Goal: Task Accomplishment & Management: Complete application form

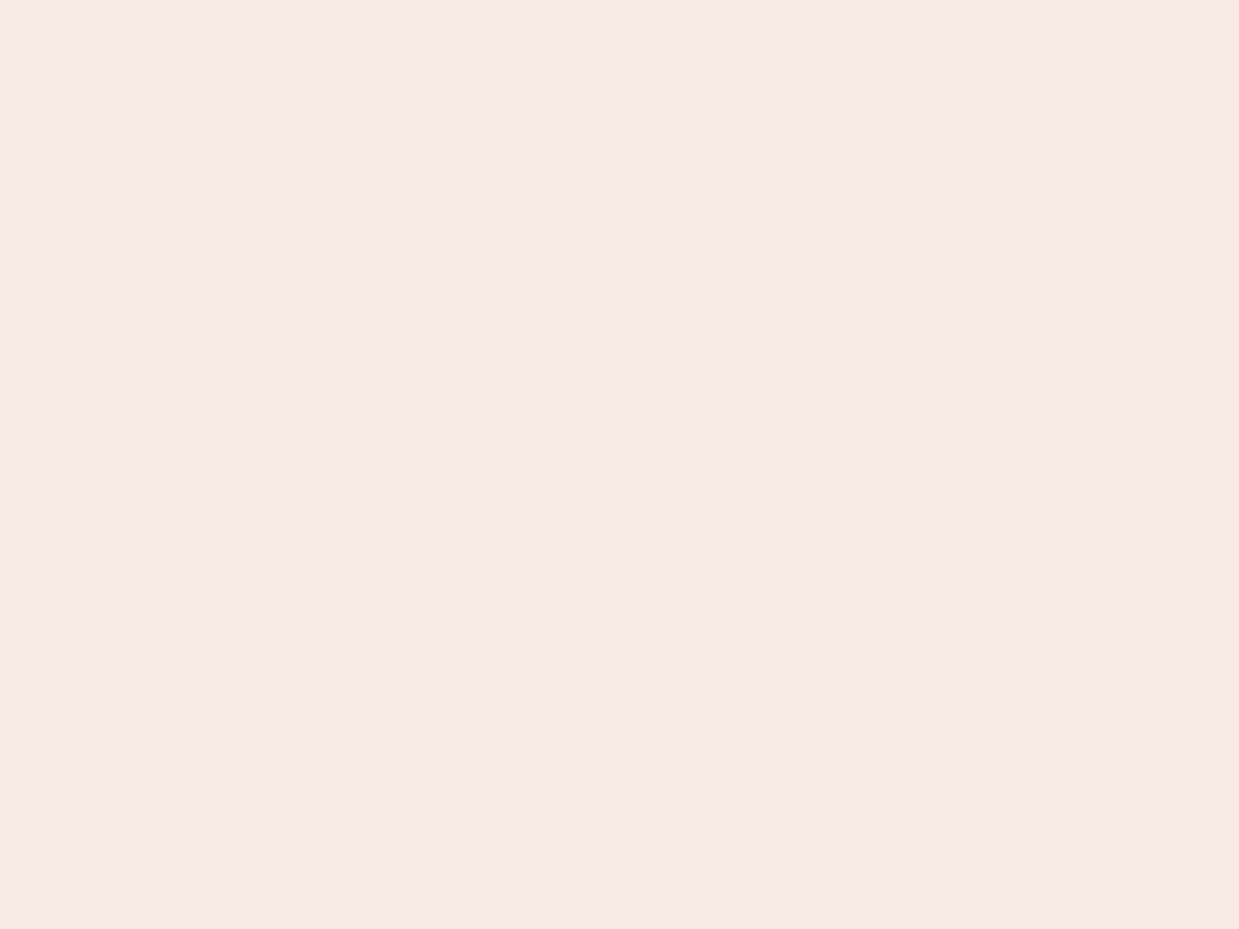
click at [619, 464] on nb-app "Almost there Thank you for registering for Newbook. Your account is under revie…" at bounding box center [619, 464] width 1239 height 929
click at [619, 0] on nb-app "Almost there Thank you for registering for Newbook. Your account is under revie…" at bounding box center [619, 464] width 1239 height 929
click at [662, 0] on nb-app "Almost there Thank you for registering for Newbook. Your account is under revie…" at bounding box center [619, 464] width 1239 height 929
click at [619, 464] on nb-app "Almost there Thank you for registering for Newbook. Your account is under revie…" at bounding box center [619, 464] width 1239 height 929
click at [619, 0] on nb-app "Almost there Thank you for registering for Newbook. Your account is under revie…" at bounding box center [619, 464] width 1239 height 929
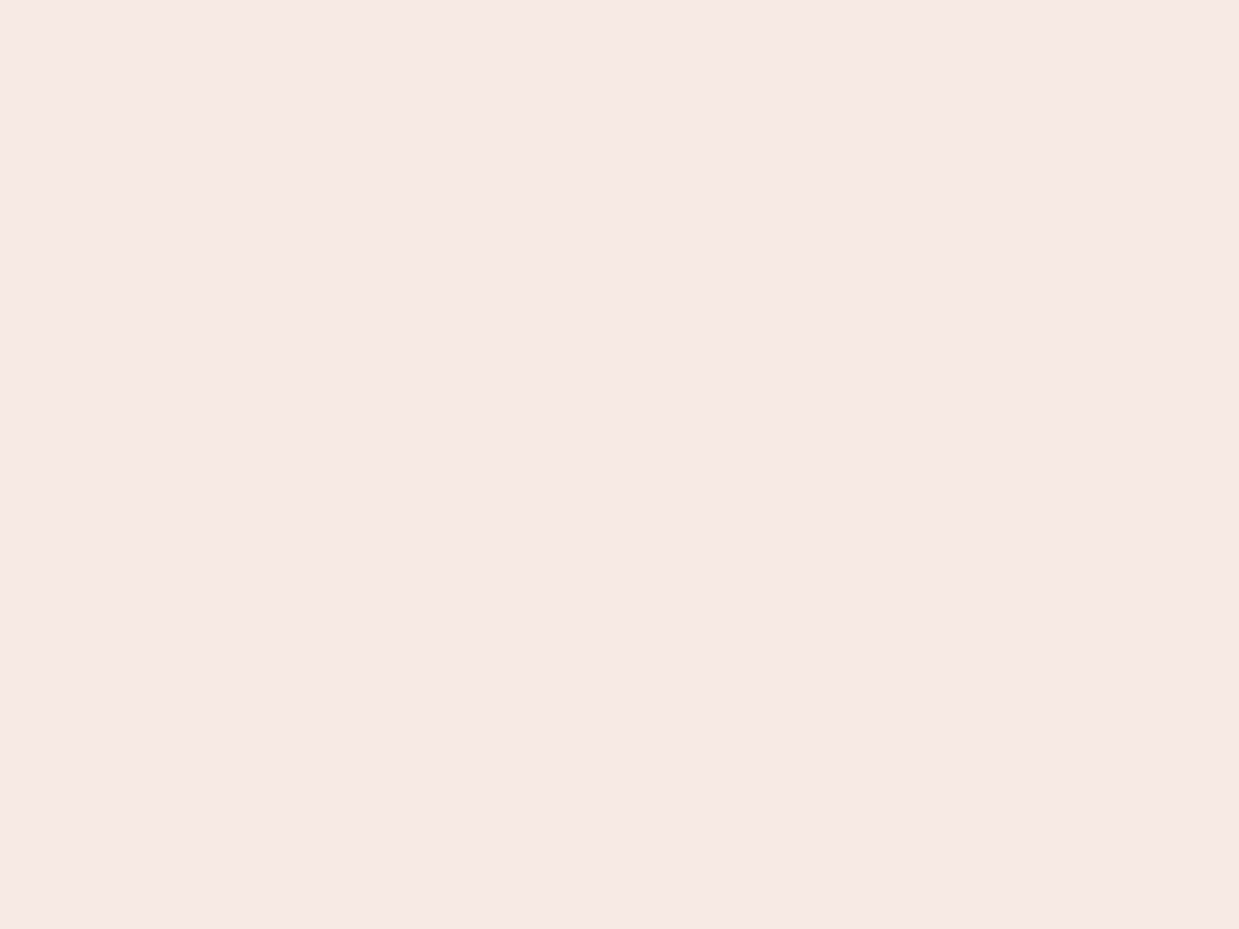
click at [433, 0] on nb-app "Almost there Thank you for registering for Newbook. Your account is under revie…" at bounding box center [619, 464] width 1239 height 929
click at [619, 464] on nb-app "Almost there Thank you for registering for Newbook. Your account is under revie…" at bounding box center [619, 464] width 1239 height 929
click at [619, 0] on nb-app "Almost there Thank you for registering for Newbook. Your account is under revie…" at bounding box center [619, 464] width 1239 height 929
click at [433, 0] on nb-app "Almost there Thank you for registering for Newbook. Your account is under revie…" at bounding box center [619, 464] width 1239 height 929
click at [619, 464] on nb-app "Almost there Thank you for registering for Newbook. Your account is under revie…" at bounding box center [619, 464] width 1239 height 929
